Goal: Check status: Check status

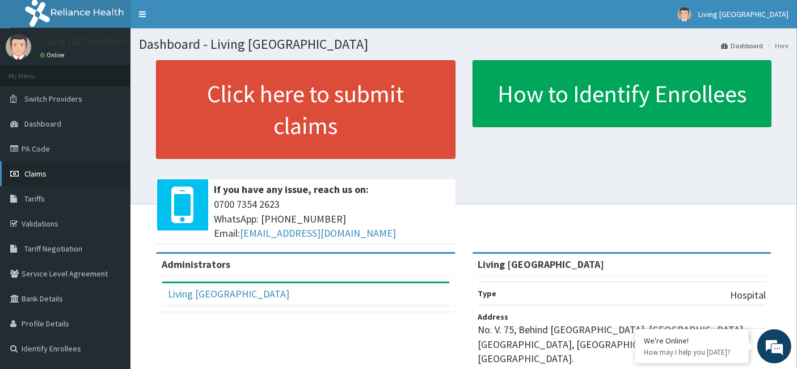
click at [53, 176] on link "Claims" at bounding box center [65, 173] width 130 height 25
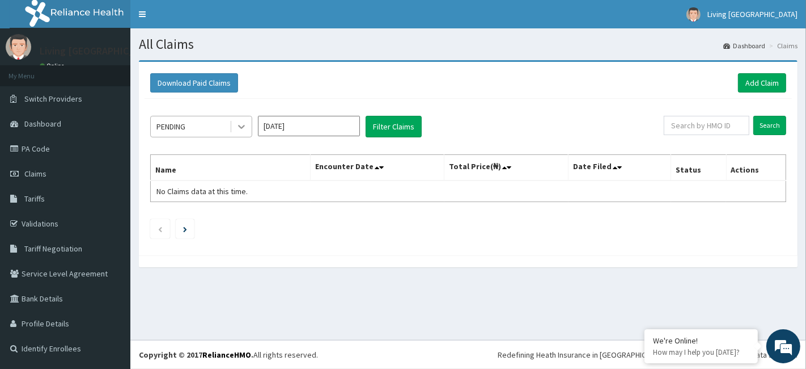
click at [242, 130] on icon at bounding box center [241, 126] width 11 height 11
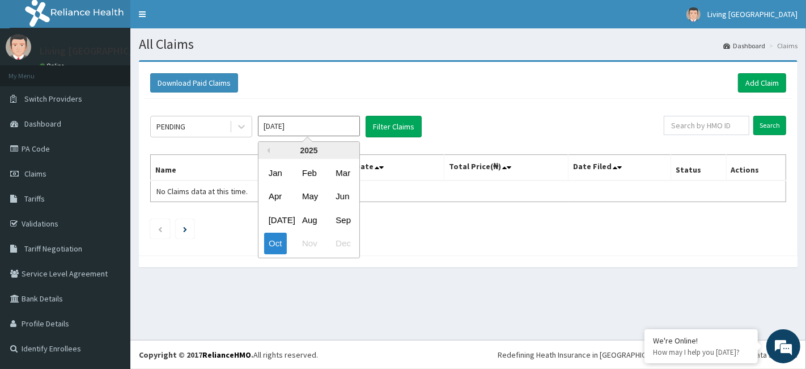
click at [330, 132] on input "Oct 2025" at bounding box center [309, 126] width 102 height 20
click at [311, 193] on div "May" at bounding box center [309, 196] width 23 height 21
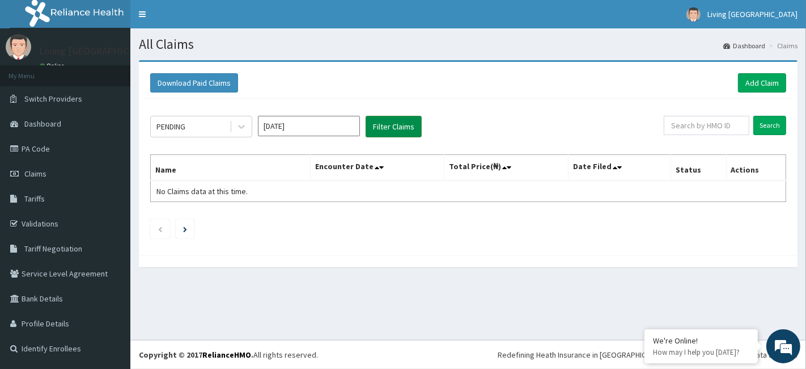
click at [396, 129] on button "Filter Claims" at bounding box center [394, 127] width 56 height 22
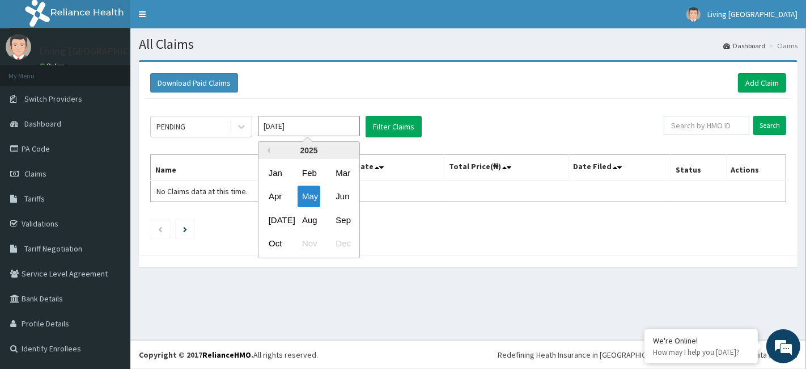
click at [332, 127] on input "May 2025" at bounding box center [309, 126] width 102 height 20
click at [337, 195] on div "Jun" at bounding box center [342, 196] width 23 height 21
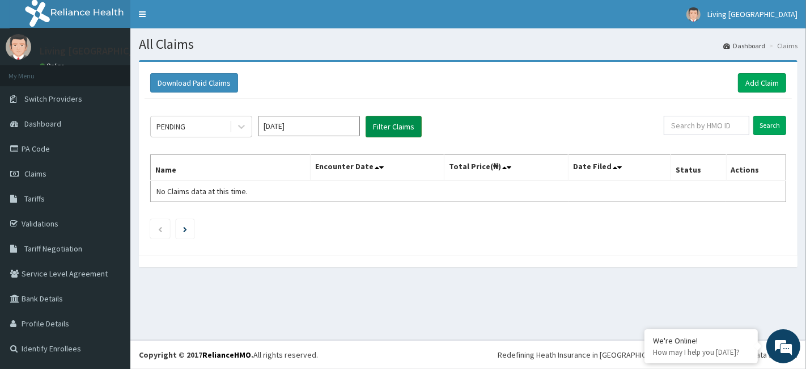
click at [398, 121] on button "Filter Claims" at bounding box center [394, 127] width 56 height 22
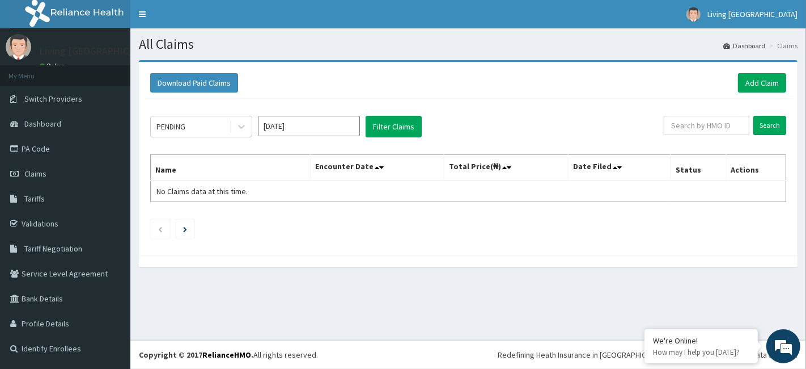
click at [311, 127] on input "Jun 2025" at bounding box center [309, 126] width 102 height 20
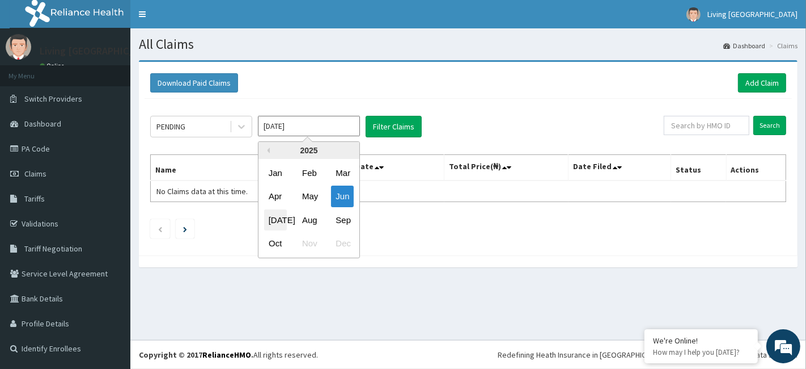
click at [272, 221] on div "[DATE]" at bounding box center [275, 219] width 23 height 21
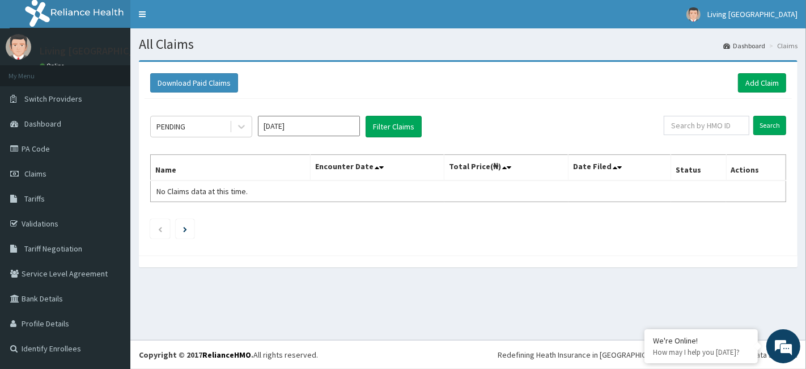
click at [298, 120] on input "[DATE]" at bounding box center [309, 126] width 102 height 20
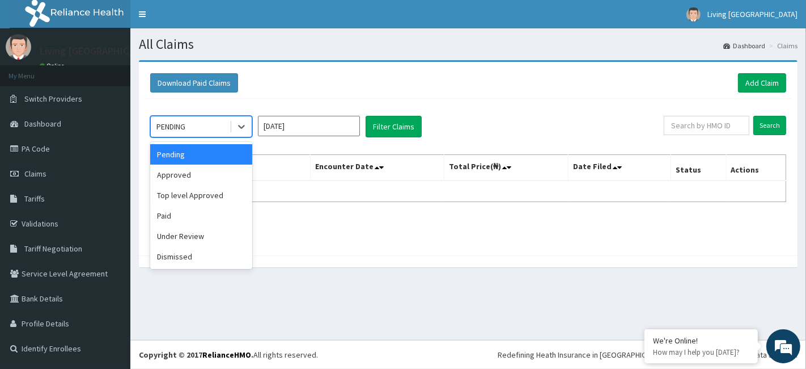
click at [220, 126] on div "PENDING" at bounding box center [190, 126] width 79 height 18
click at [293, 86] on div "Download Paid Claims Add Claim" at bounding box center [468, 82] width 636 height 19
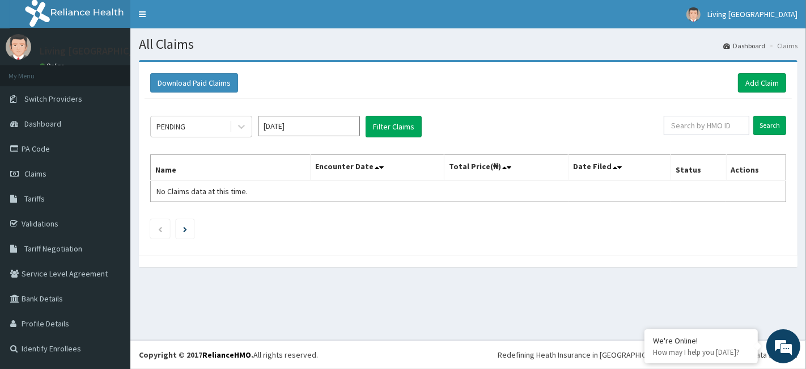
click at [306, 126] on input "[DATE]" at bounding box center [309, 126] width 102 height 20
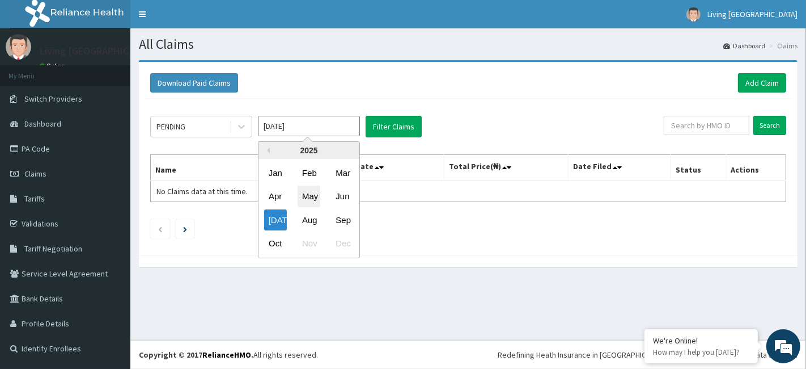
click at [309, 195] on div "May" at bounding box center [309, 196] width 23 height 21
type input "May 2025"
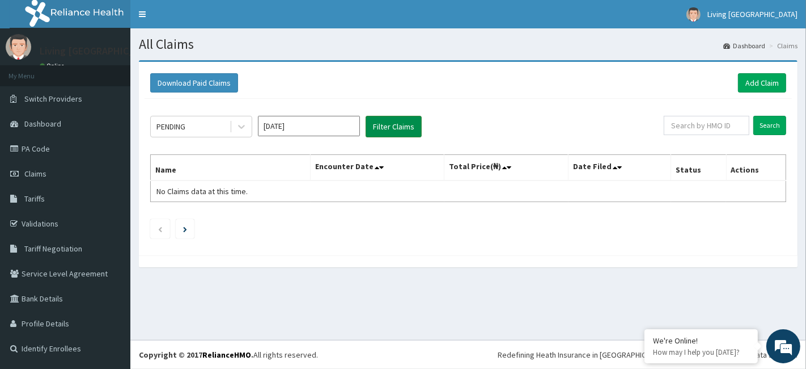
click at [387, 124] on button "Filter Claims" at bounding box center [394, 127] width 56 height 22
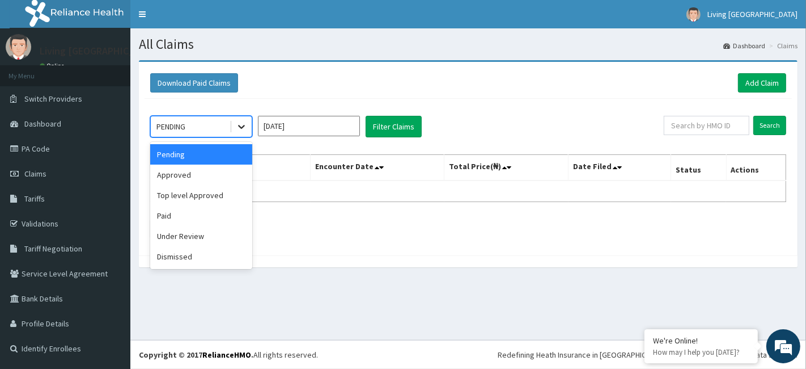
click at [243, 129] on icon at bounding box center [241, 126] width 11 height 11
click at [192, 229] on div "Under Review" at bounding box center [201, 236] width 102 height 20
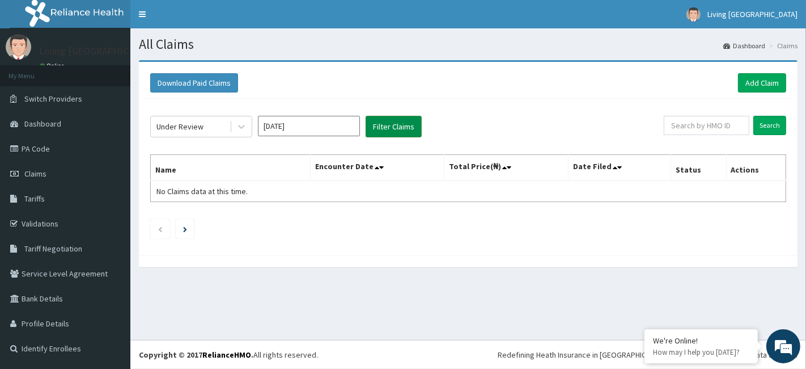
click at [367, 132] on button "Filter Claims" at bounding box center [394, 127] width 56 height 22
click at [234, 125] on div at bounding box center [241, 126] width 20 height 20
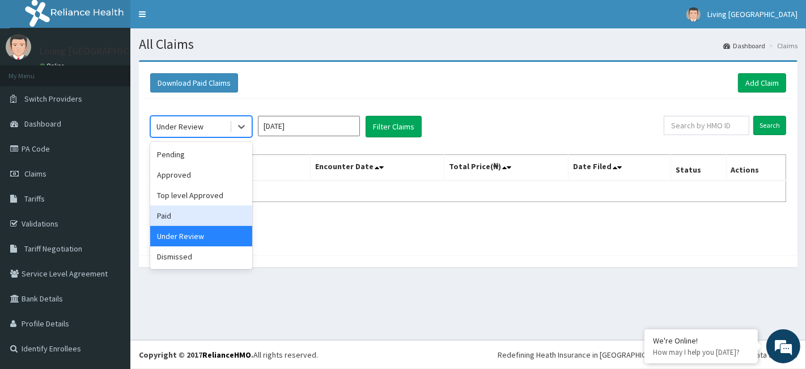
click at [175, 220] on div "Paid" at bounding box center [201, 215] width 102 height 20
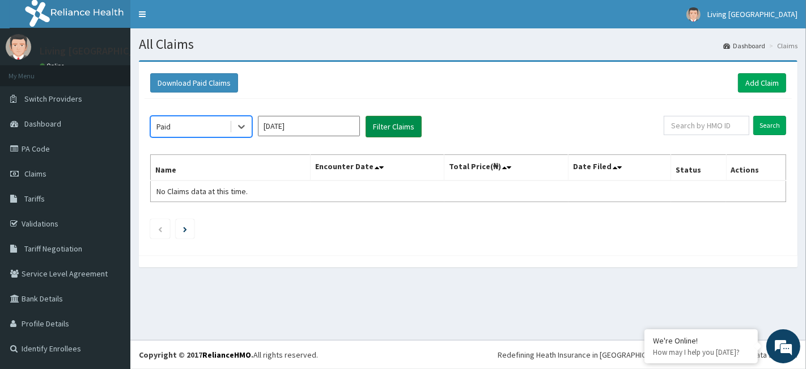
click at [404, 122] on button "Filter Claims" at bounding box center [394, 127] width 56 height 22
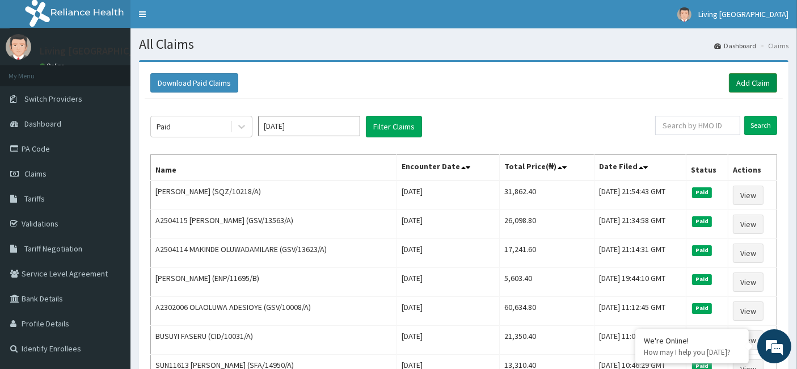
click at [753, 75] on link "Add Claim" at bounding box center [753, 82] width 48 height 19
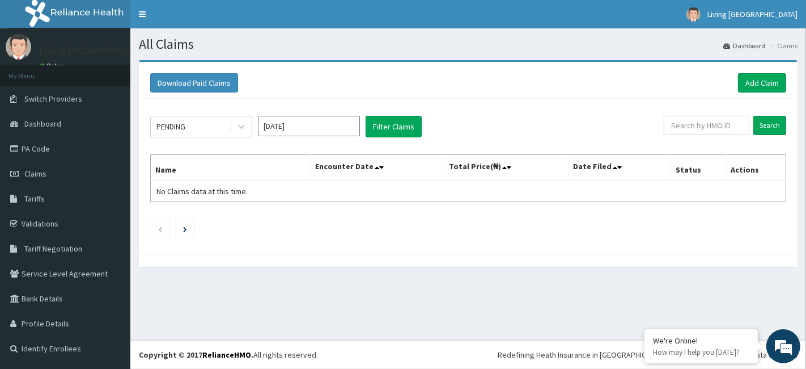
click at [295, 126] on input "Oct 2025" at bounding box center [309, 126] width 102 height 20
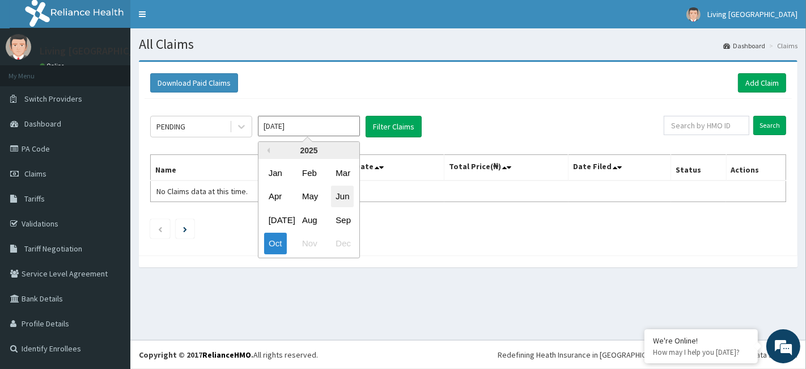
click at [350, 201] on div "Jun" at bounding box center [342, 196] width 23 height 21
type input "Jun 2025"
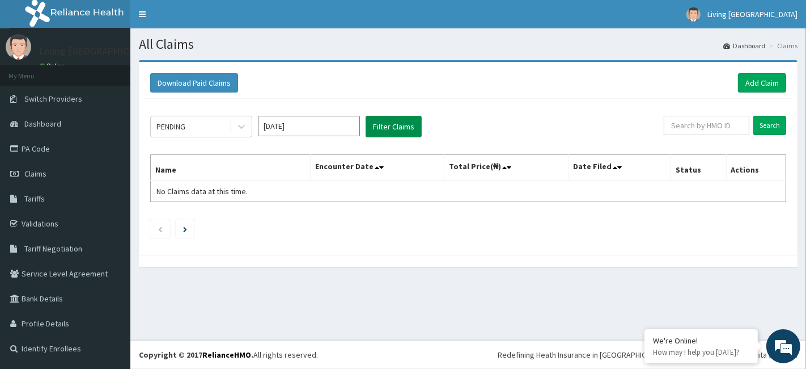
click at [387, 124] on button "Filter Claims" at bounding box center [394, 127] width 56 height 22
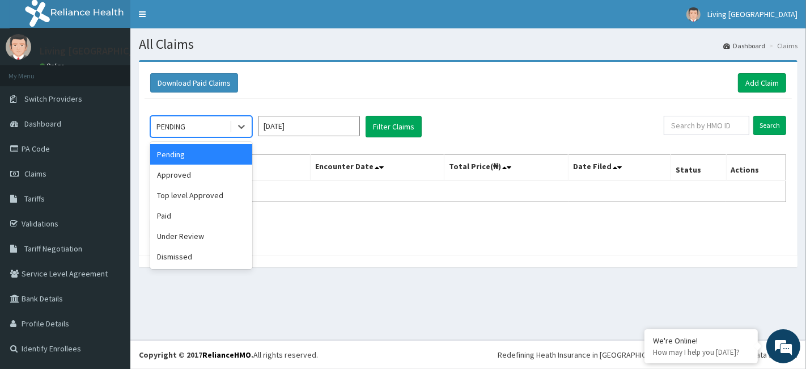
click at [174, 177] on div "Approved" at bounding box center [201, 174] width 102 height 20
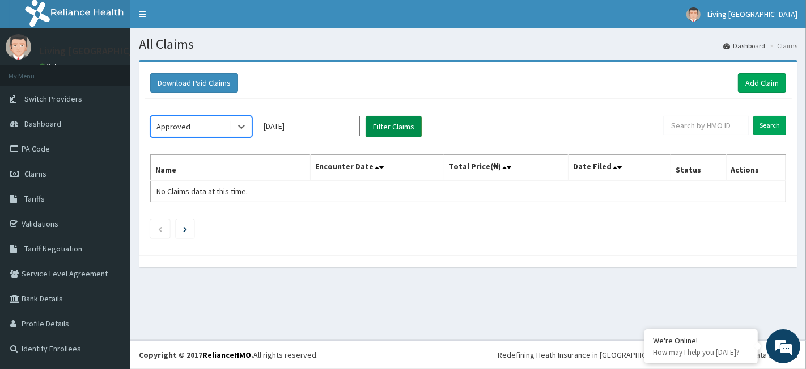
click at [404, 120] on button "Filter Claims" at bounding box center [394, 127] width 56 height 22
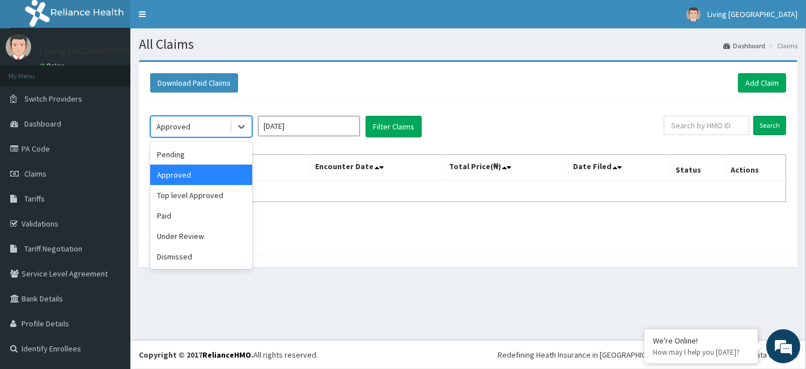
click at [166, 196] on div "Top level Approved" at bounding box center [201, 195] width 102 height 20
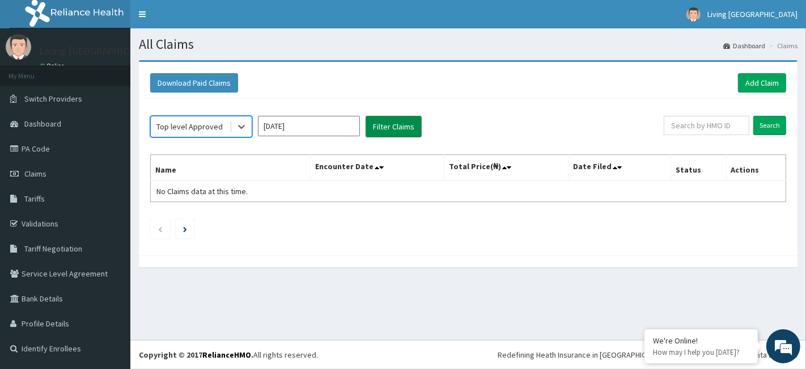
click at [384, 116] on button "Filter Claims" at bounding box center [394, 127] width 56 height 22
click at [399, 125] on button "Filter Claims" at bounding box center [394, 127] width 56 height 22
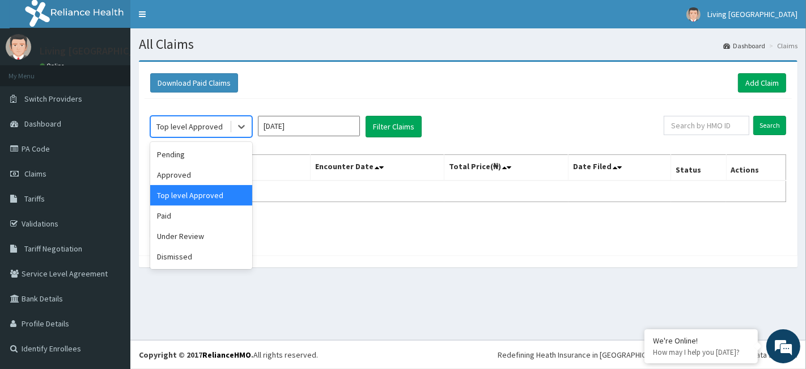
click at [157, 218] on div "Paid" at bounding box center [201, 215] width 102 height 20
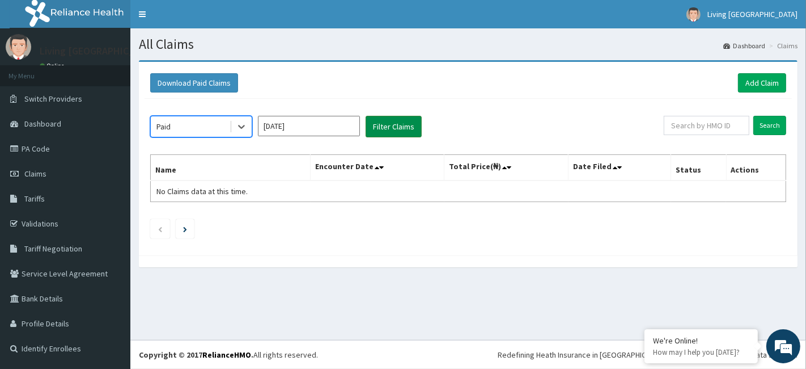
click at [405, 118] on button "Filter Claims" at bounding box center [394, 127] width 56 height 22
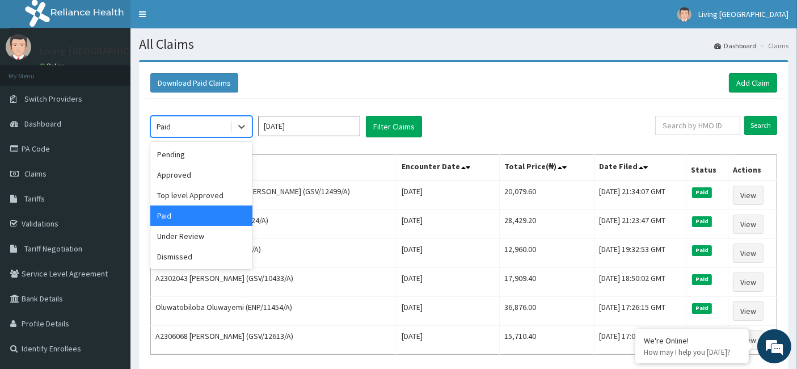
click at [161, 239] on div "Under Review" at bounding box center [201, 236] width 102 height 20
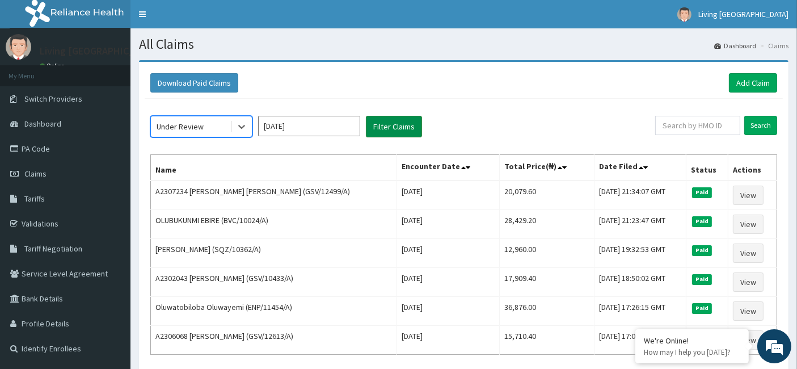
click at [397, 119] on button "Filter Claims" at bounding box center [394, 127] width 56 height 22
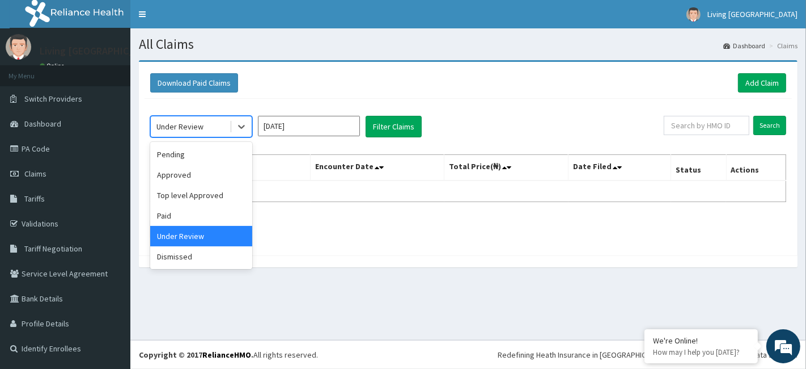
click at [168, 195] on div "Top level Approved" at bounding box center [201, 195] width 102 height 20
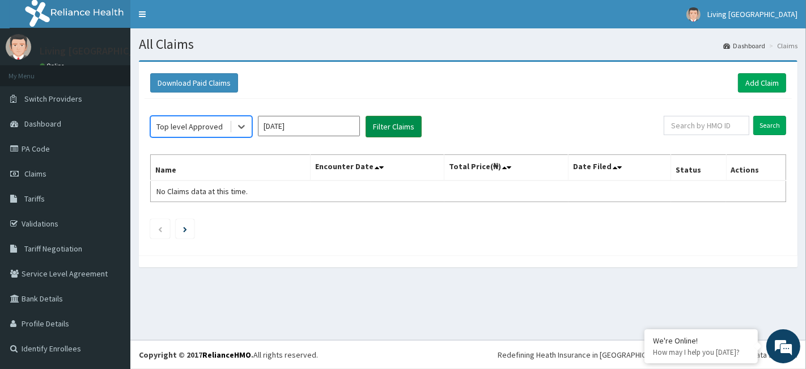
click at [379, 129] on button "Filter Claims" at bounding box center [394, 127] width 56 height 22
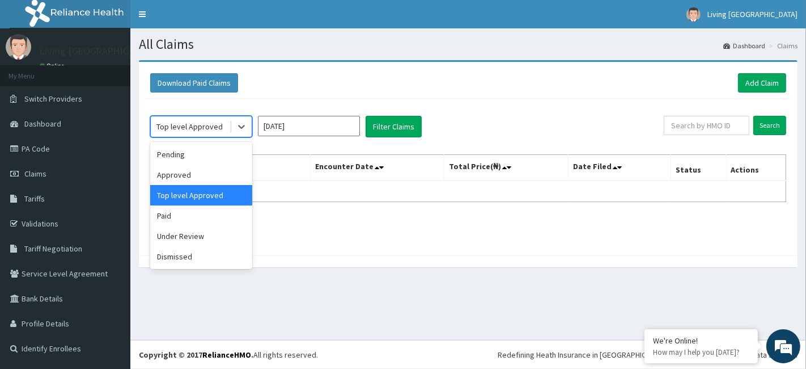
click at [169, 170] on div "Approved" at bounding box center [201, 174] width 102 height 20
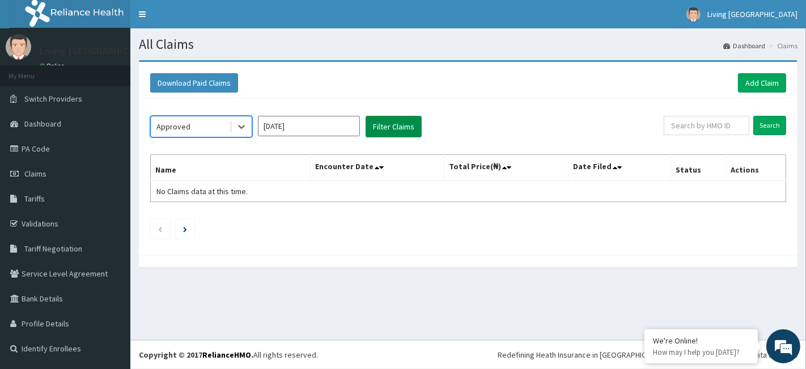
click at [386, 125] on button "Filter Claims" at bounding box center [394, 127] width 56 height 22
click at [373, 122] on button "Filter Claims" at bounding box center [394, 127] width 56 height 22
click at [387, 126] on button "Filter Claims" at bounding box center [394, 127] width 56 height 22
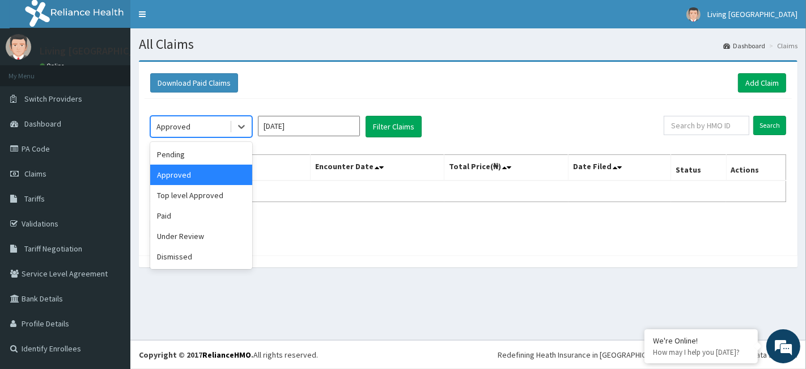
click at [161, 213] on div "Paid" at bounding box center [201, 215] width 102 height 20
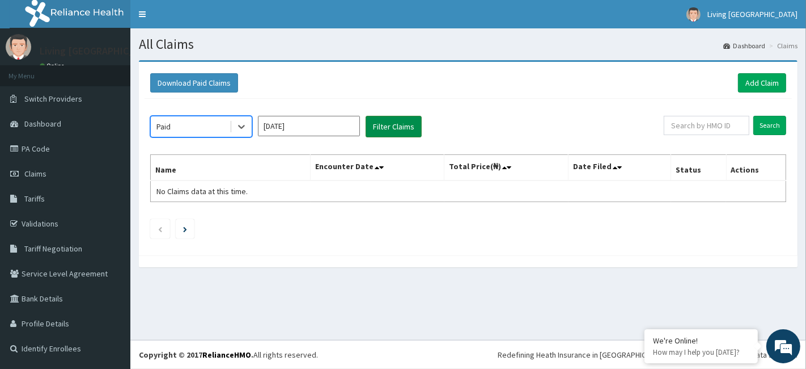
click at [374, 121] on button "Filter Claims" at bounding box center [394, 127] width 56 height 22
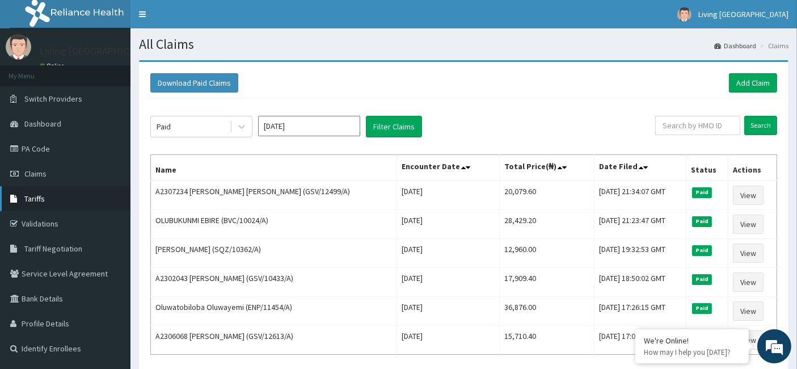
click at [6, 192] on link "Tariffs" at bounding box center [65, 198] width 130 height 25
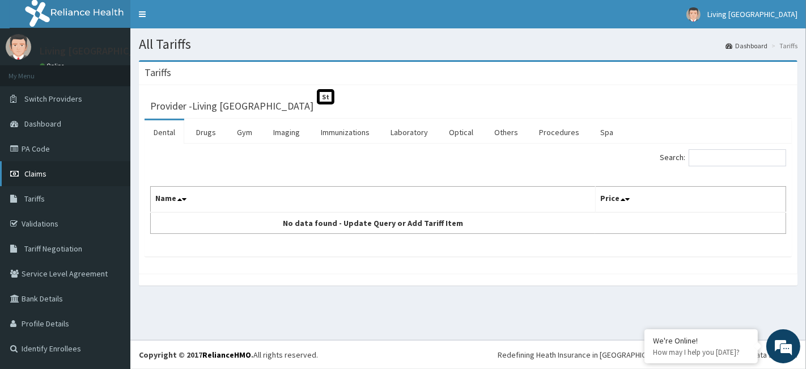
click at [52, 177] on link "Claims" at bounding box center [65, 173] width 130 height 25
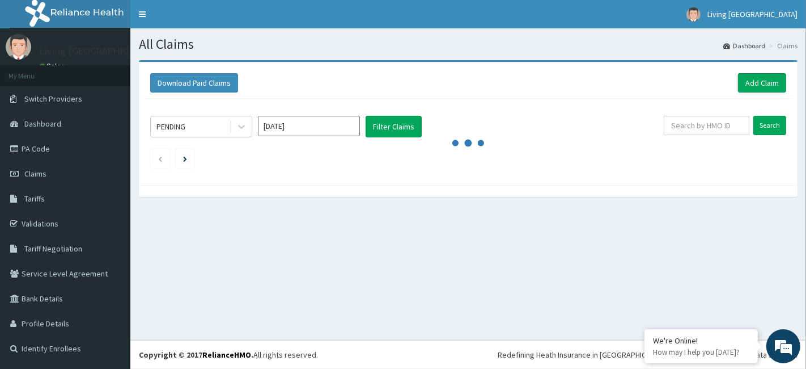
click at [297, 124] on input "[DATE]" at bounding box center [309, 126] width 102 height 20
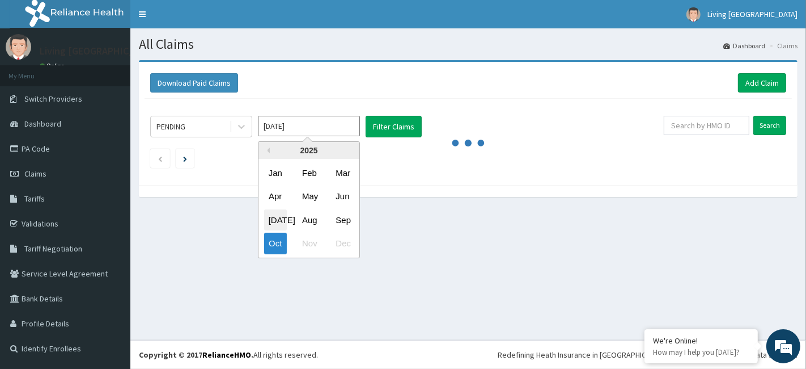
click at [281, 217] on div "[DATE]" at bounding box center [275, 219] width 23 height 21
type input "[DATE]"
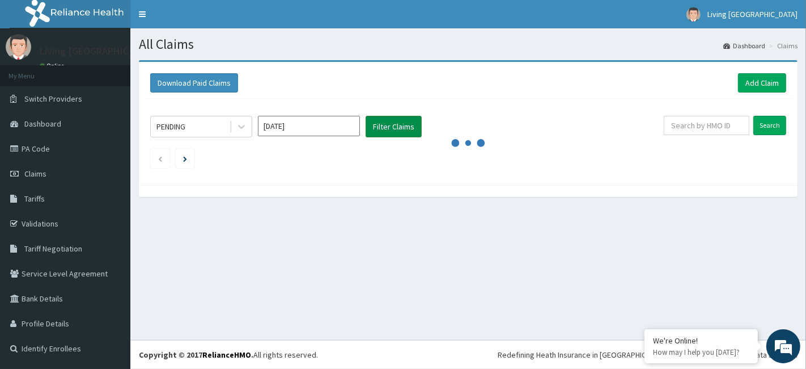
click at [398, 134] on button "Filter Claims" at bounding box center [394, 127] width 56 height 22
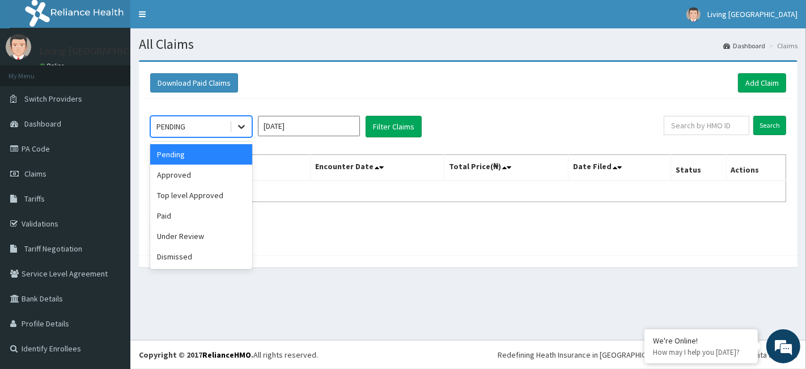
click at [243, 127] on icon at bounding box center [241, 127] width 7 height 4
click at [214, 179] on div "Approved" at bounding box center [201, 174] width 102 height 20
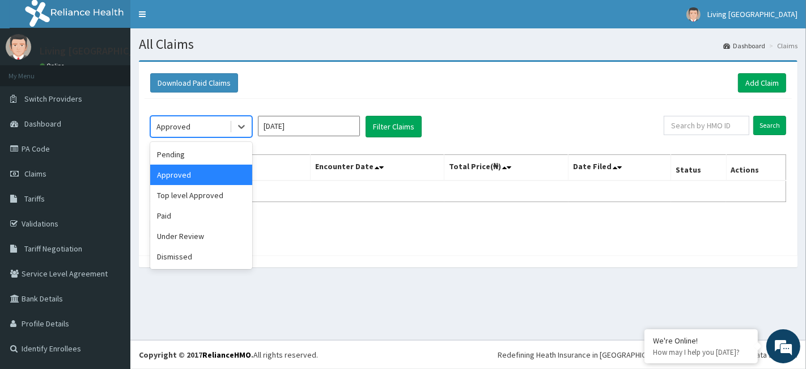
click at [208, 129] on div "Approved" at bounding box center [190, 126] width 79 height 18
click at [192, 211] on div "Paid" at bounding box center [201, 215] width 102 height 20
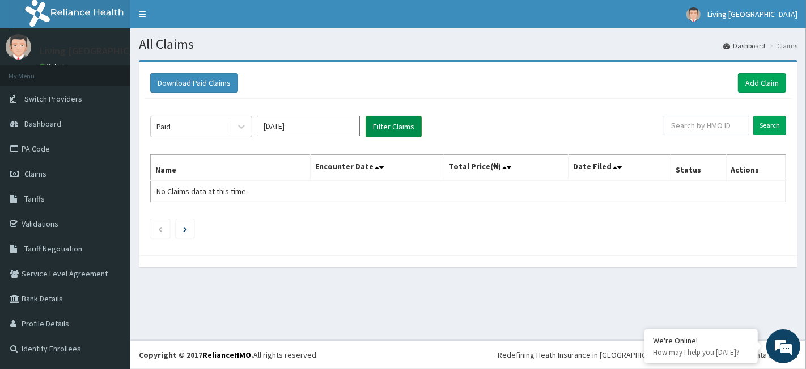
click at [380, 124] on button "Filter Claims" at bounding box center [394, 127] width 56 height 22
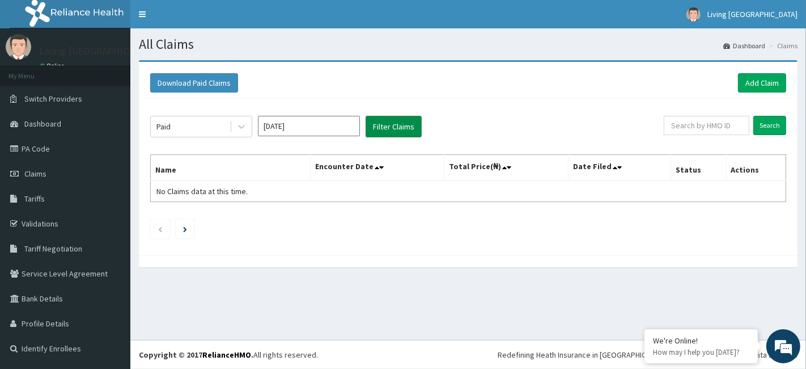
click at [380, 124] on button "Filter Claims" at bounding box center [394, 127] width 56 height 22
